Goal: Information Seeking & Learning: Find specific page/section

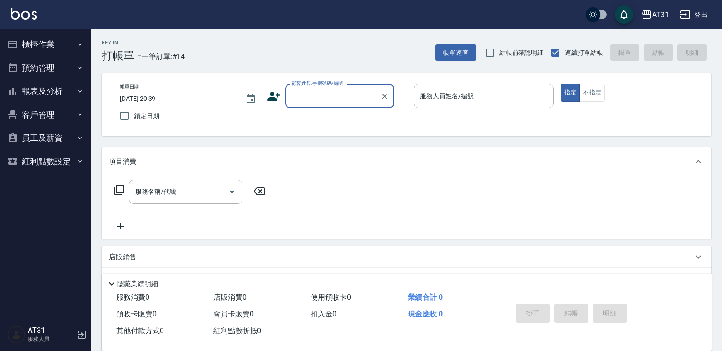
click at [345, 91] on input "顧客姓名/手機號碼/編號" at bounding box center [332, 96] width 87 height 16
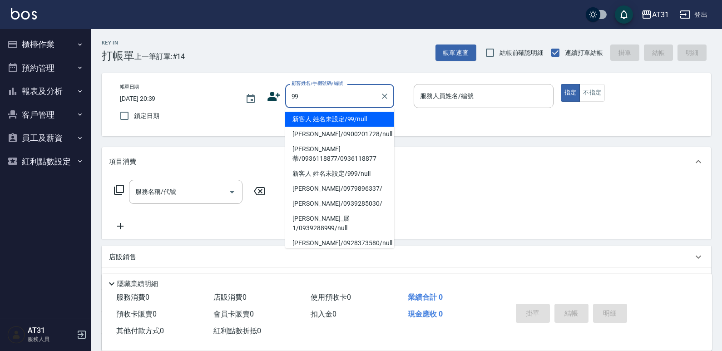
type input "新客人 姓名未設定/99/null"
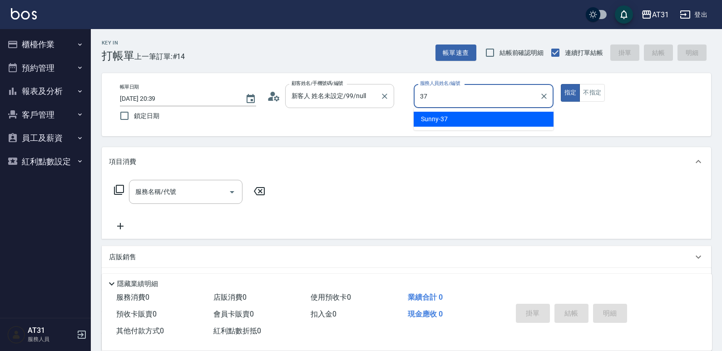
type input "Sunny-37"
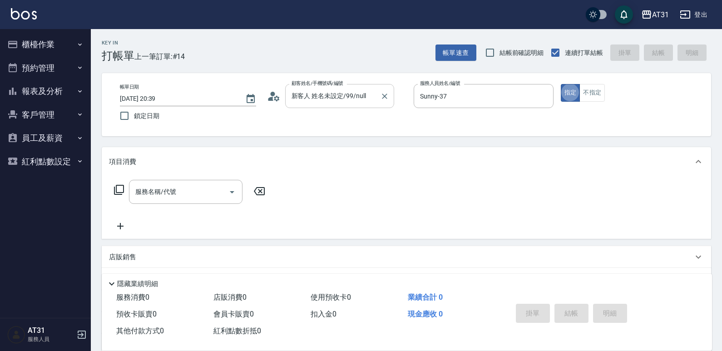
type button "true"
click at [592, 87] on button "不指定" at bounding box center [591, 93] width 25 height 18
click at [169, 200] on div "服務名稱/代號" at bounding box center [185, 192] width 113 height 24
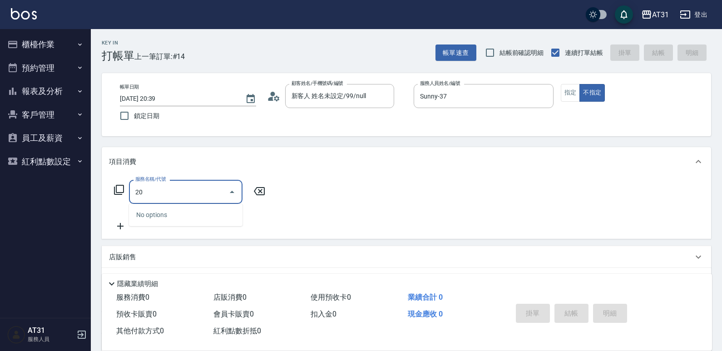
type input "201"
type input "20"
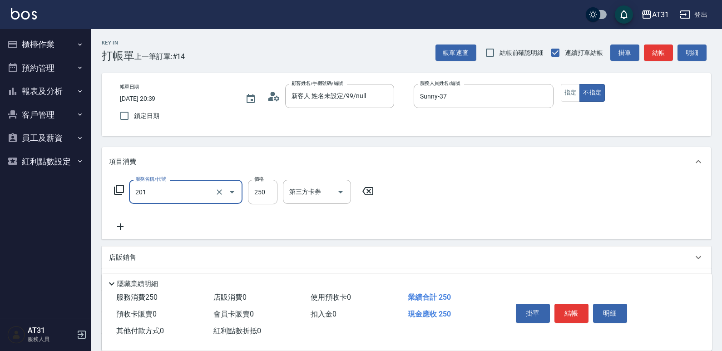
type input "洗髮(201)"
type input "0"
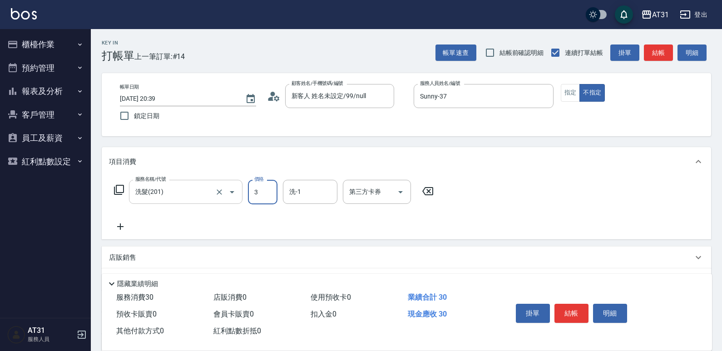
type input "30"
type input "300"
type input "Lyan-45"
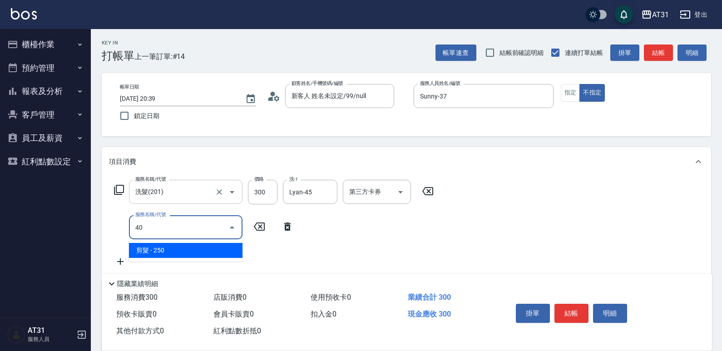
type input "401"
type input "50"
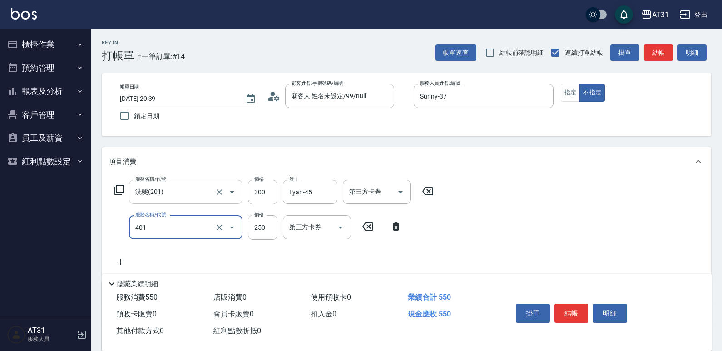
type input "剪髮(401)"
type input "30"
type input "60"
type input "300"
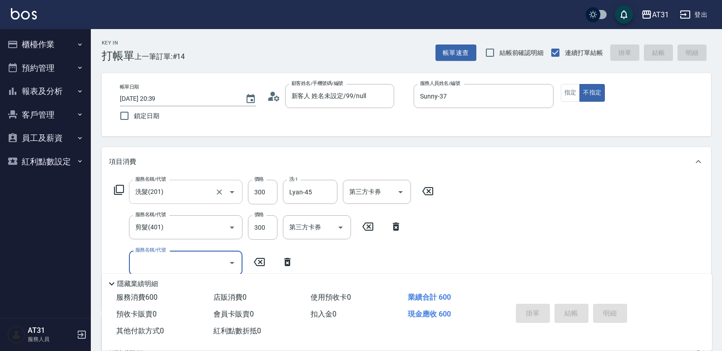
type input "[DATE] 20:40"
type input "0"
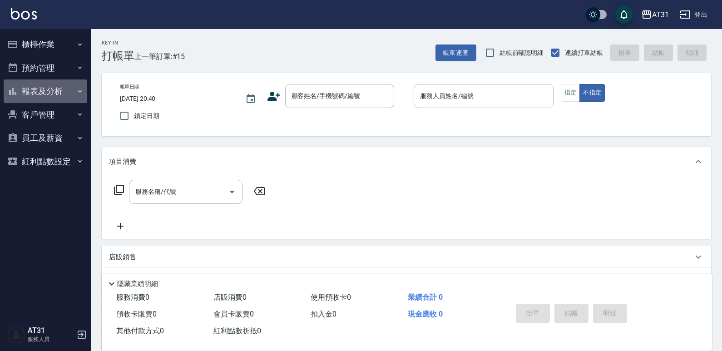
click at [49, 92] on button "報表及分析" at bounding box center [46, 91] width 84 height 24
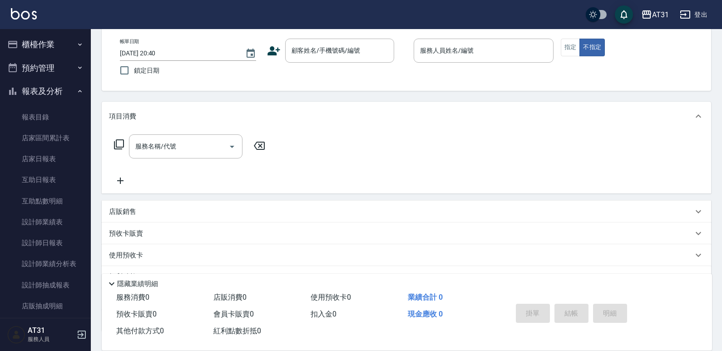
click at [64, 41] on button "櫃檯作業" at bounding box center [46, 45] width 84 height 24
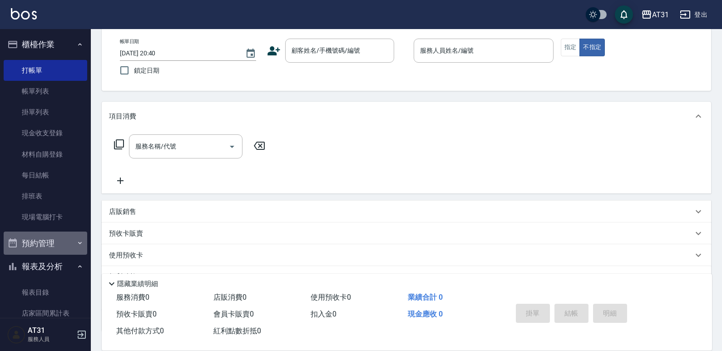
click at [53, 242] on button "預約管理" at bounding box center [46, 244] width 84 height 24
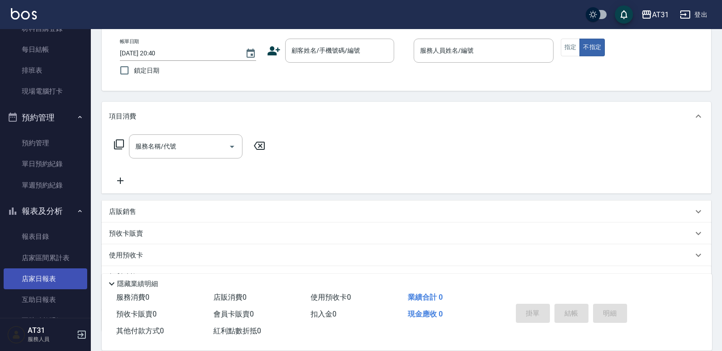
scroll to position [136, 0]
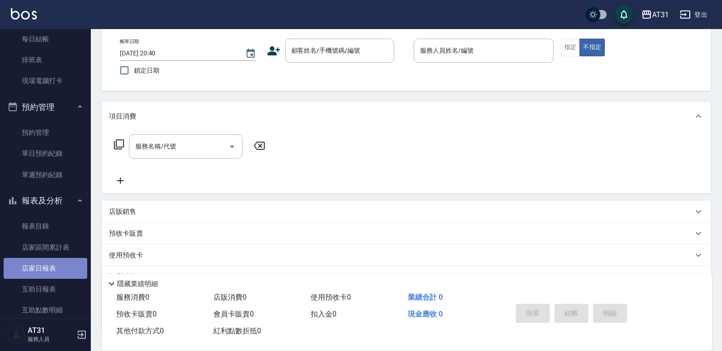
click at [57, 265] on link "店家日報表" at bounding box center [46, 268] width 84 height 21
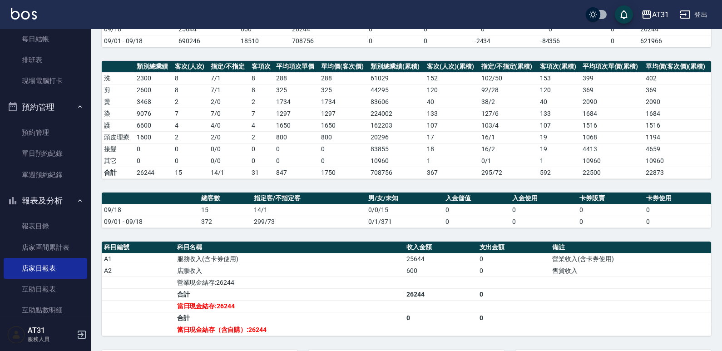
scroll to position [94, 0]
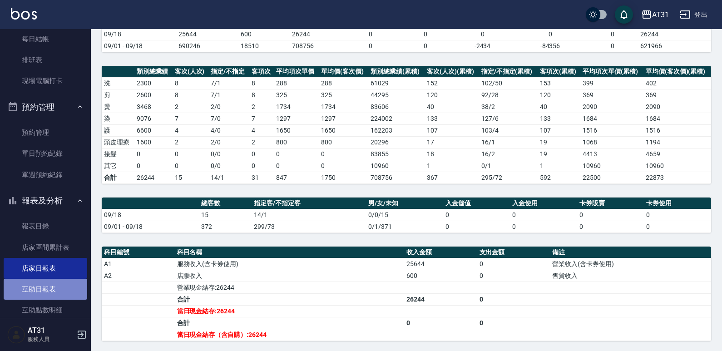
click at [46, 293] on link "互助日報表" at bounding box center [46, 289] width 84 height 21
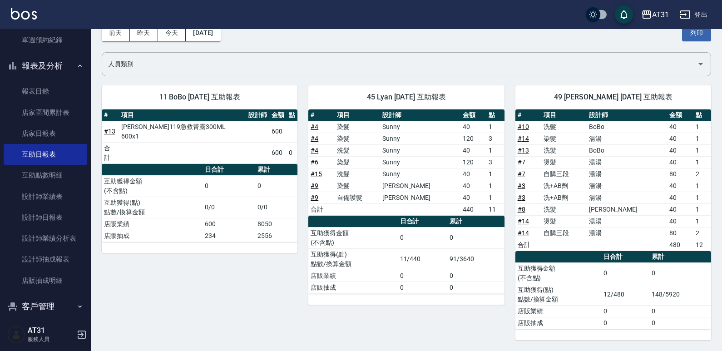
scroll to position [272, 0]
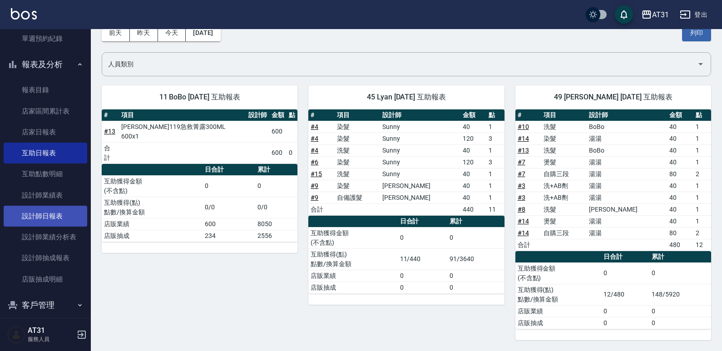
click at [61, 222] on link "設計師日報表" at bounding box center [46, 216] width 84 height 21
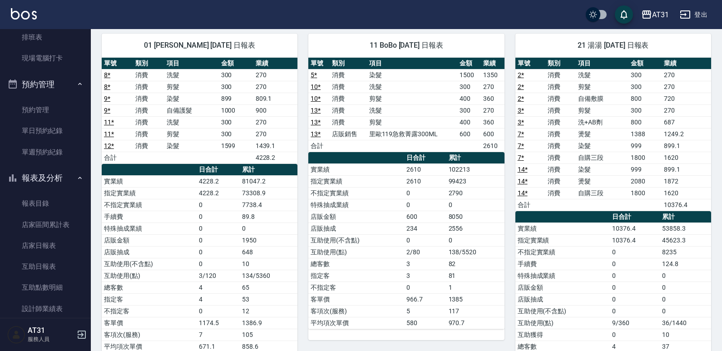
scroll to position [136, 0]
